Goal: Find specific page/section: Find specific page/section

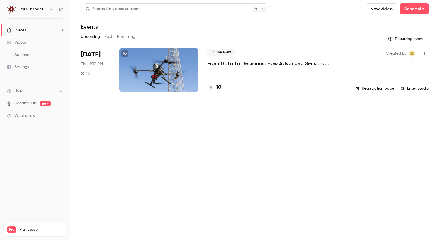
click at [220, 87] on h4 "10" at bounding box center [218, 88] width 5 height 8
